Goal: Find specific page/section: Find specific page/section

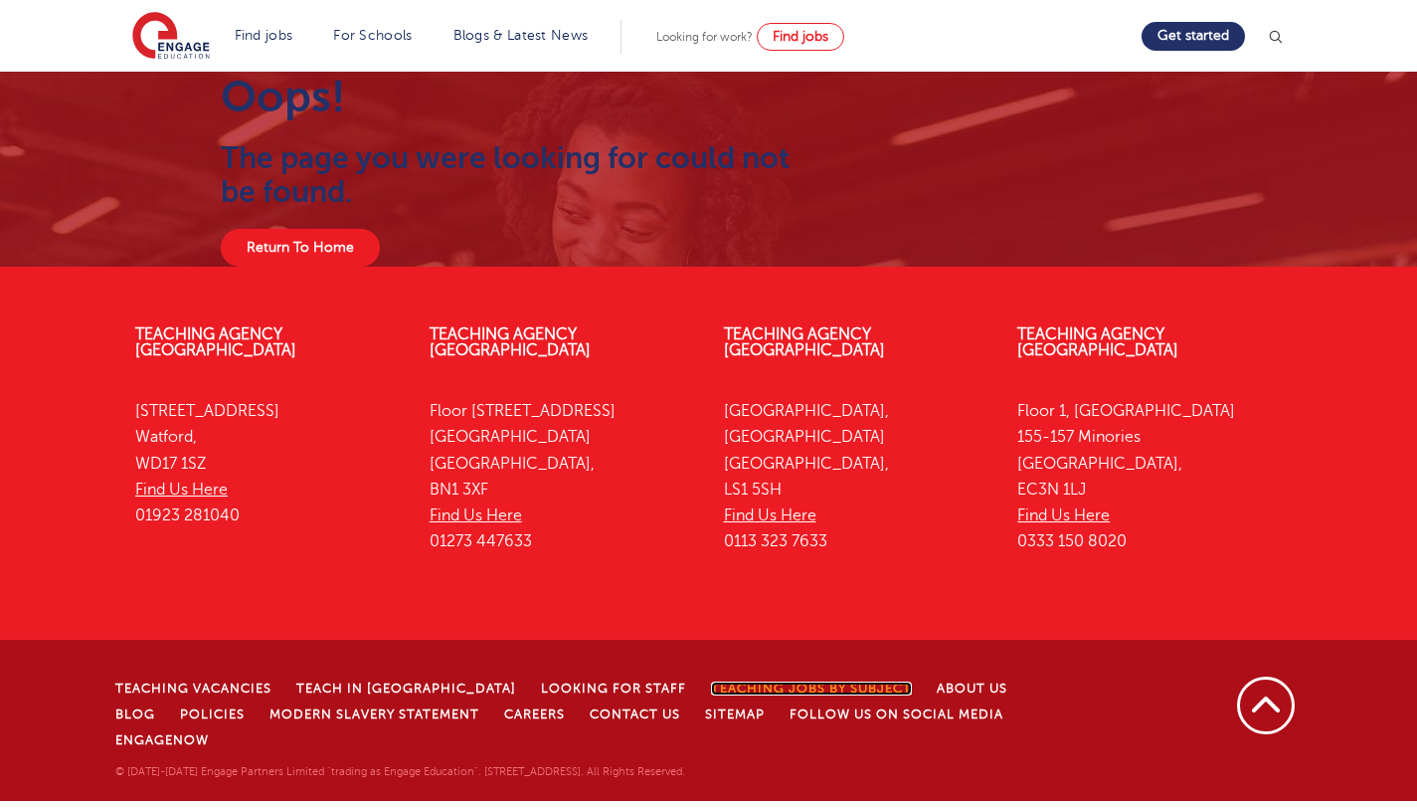
click at [711, 681] on link "Teaching jobs by subject" at bounding box center [811, 688] width 201 height 14
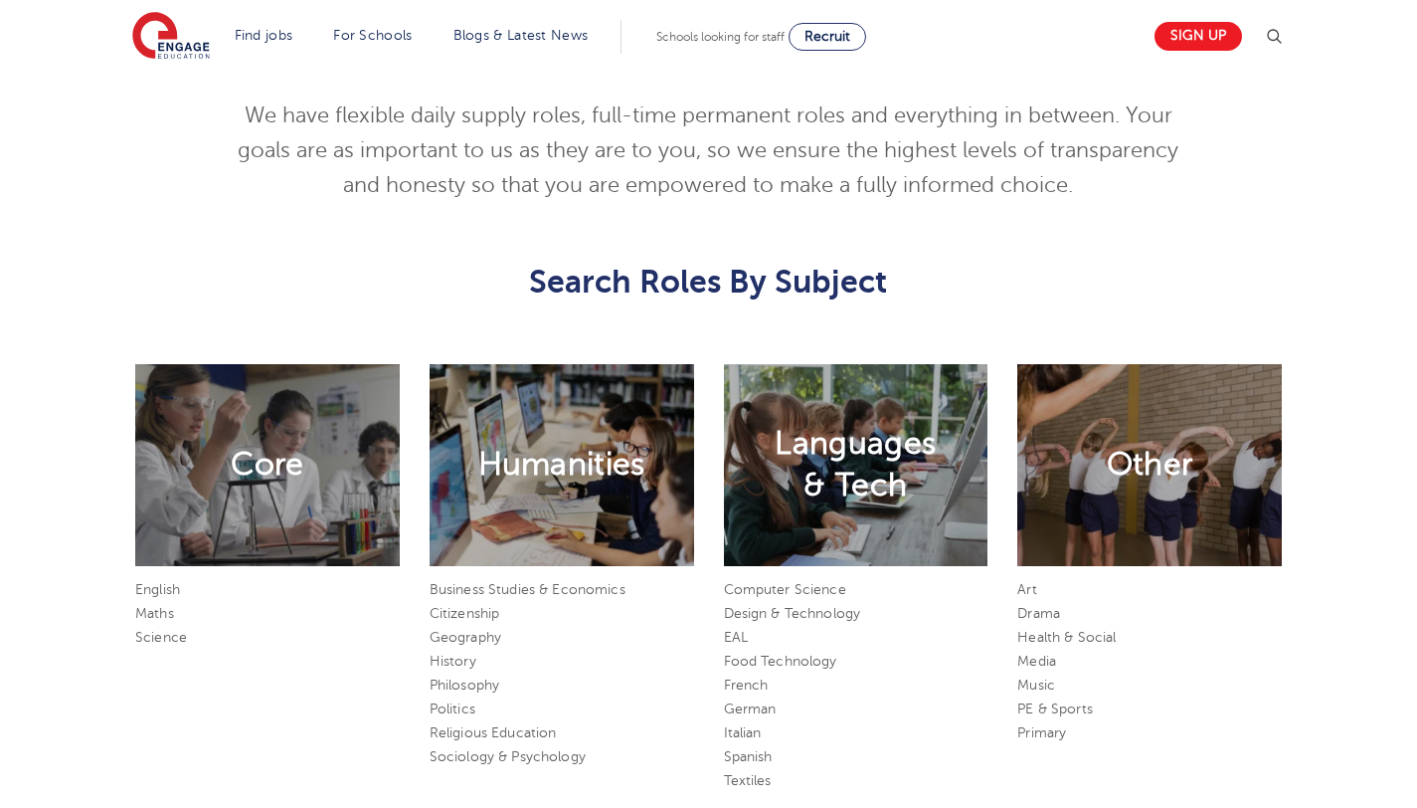
scroll to position [1010, 0]
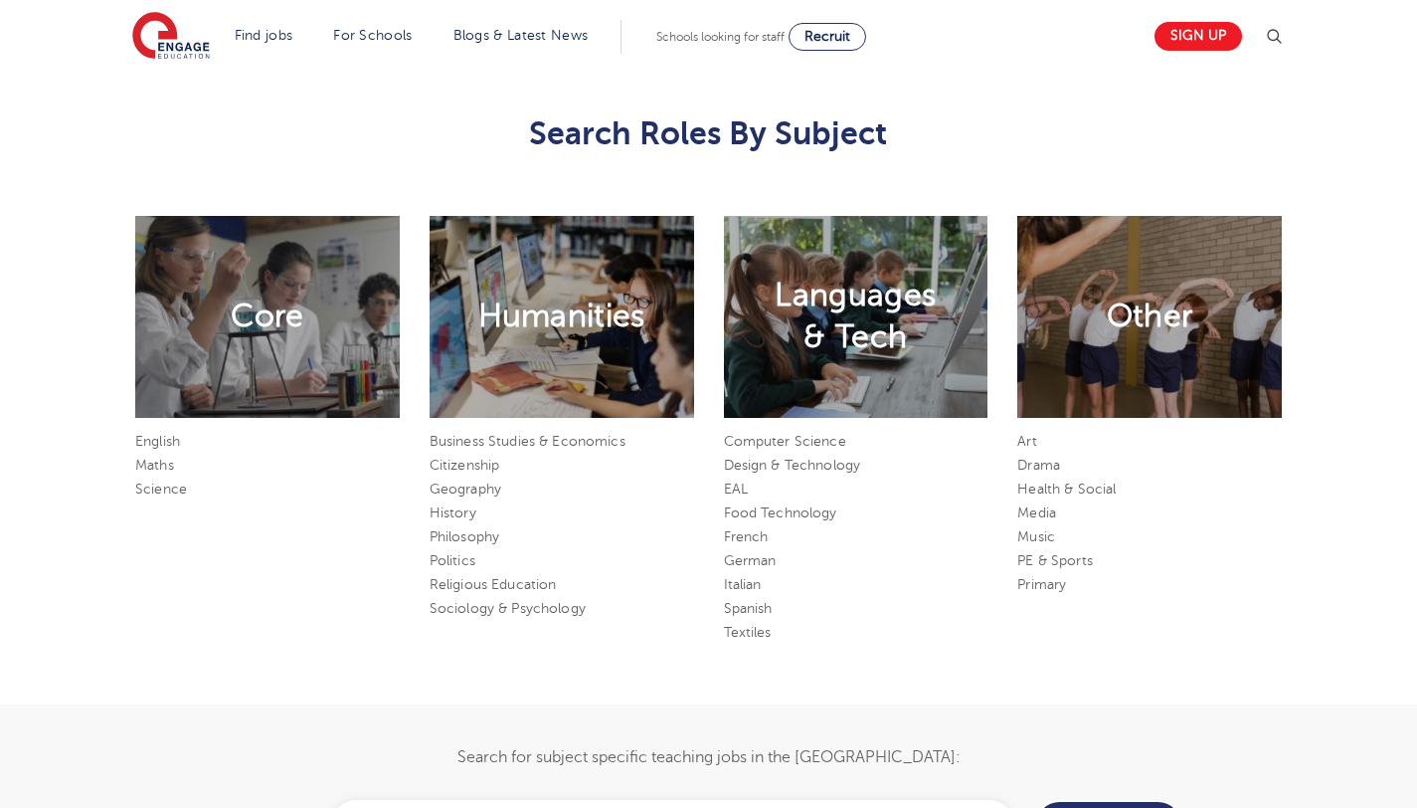
click at [154, 433] on li "English" at bounding box center [267, 442] width 265 height 24
click at [149, 445] on link "English" at bounding box center [157, 441] width 45 height 15
